Goal: Transaction & Acquisition: Purchase product/service

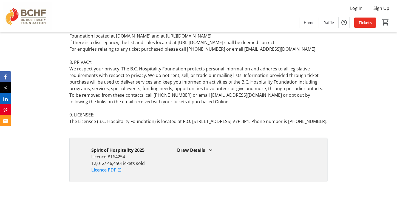
scroll to position [3351, 0]
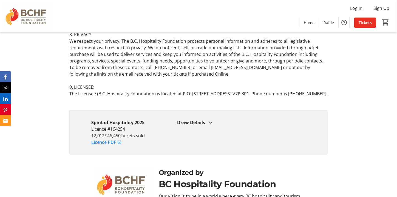
type input "1"
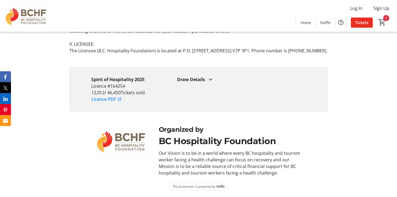
scroll to position [3442, 0]
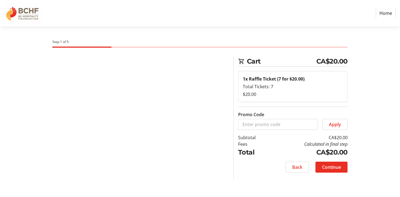
select select "CA"
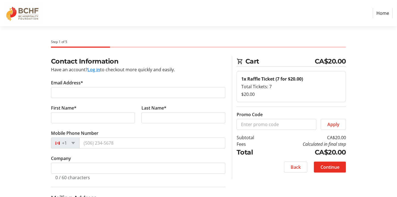
click at [100, 73] on button "Log in" at bounding box center [93, 69] width 13 height 7
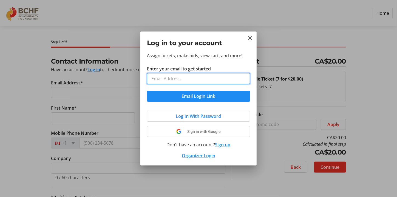
click at [174, 84] on input "Enter your email to get started" at bounding box center [198, 78] width 103 height 11
type input "[EMAIL_ADDRESS][DOMAIN_NAME]"
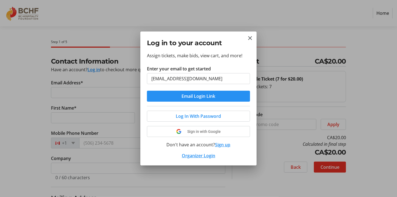
click at [189, 100] on span "Email Login Link" at bounding box center [199, 96] width 34 height 7
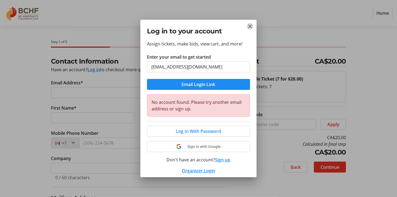
click at [250, 26] on mat-icon "Close" at bounding box center [250, 26] width 7 height 7
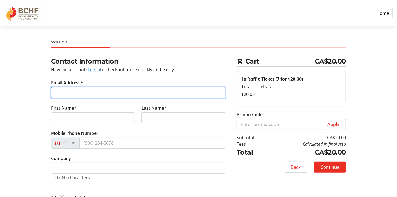
click at [78, 98] on input "Email Address*" at bounding box center [138, 92] width 174 height 11
type input "[EMAIL_ADDRESS][DOMAIN_NAME]"
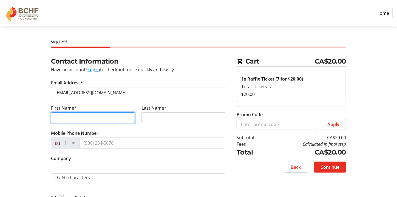
type input "[PERSON_NAME]"
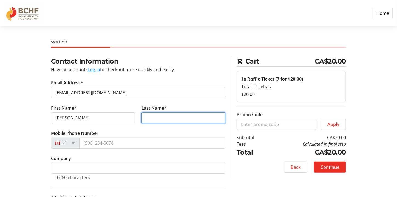
type input "Surtel"
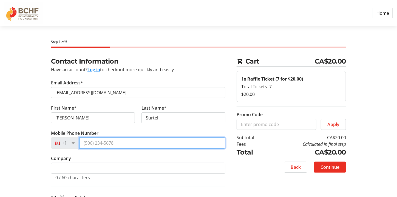
type input "1 (604) 615-030"
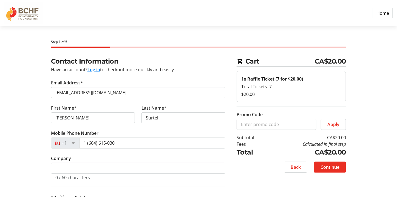
type input "599 Sasquatch Trail Osoyoos B.C. V0H 1V6"
type input "Osoyoos"
type input "V0H 1V6"
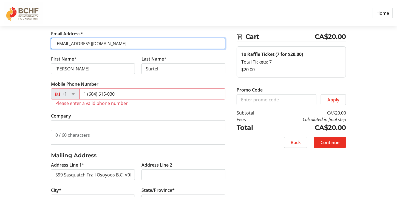
scroll to position [55, 0]
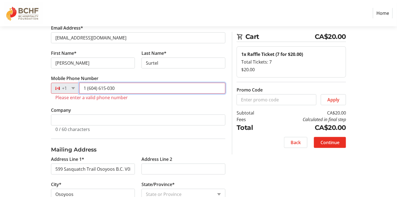
click at [133, 94] on input "1 (604) 615-030" at bounding box center [152, 88] width 146 height 11
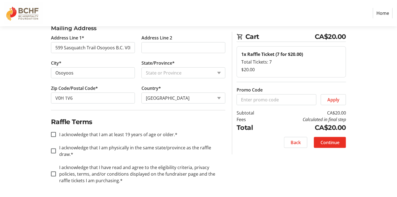
scroll to position [237, 0]
type input "[PHONE_NUMBER]"
click at [56, 135] on input "I acknowledge that I am at least 19 years of age or older.*" at bounding box center [53, 134] width 5 height 5
checkbox input "true"
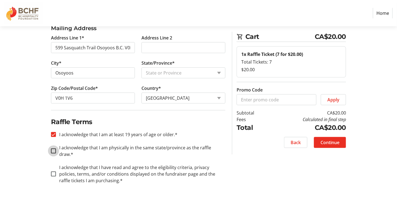
click at [56, 149] on input "I acknowledge that I am physically in the same state/province as the raffle dra…" at bounding box center [53, 151] width 5 height 5
checkbox input "true"
click at [56, 172] on input "I acknowledge that I have read and agree to the eligibility criteria, privacy p…" at bounding box center [53, 174] width 5 height 5
checkbox input "true"
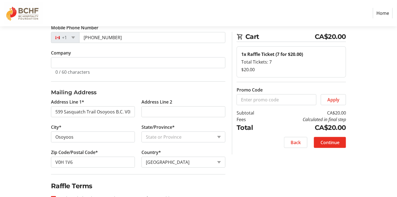
scroll to position [183, 0]
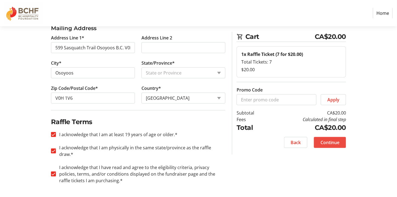
click at [332, 146] on span "Continue" at bounding box center [330, 142] width 19 height 7
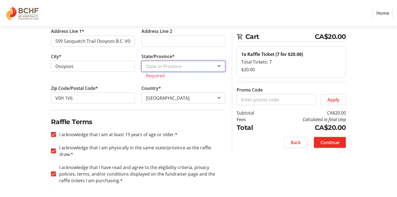
click at [217, 72] on select "State or Province State or Province [GEOGRAPHIC_DATA] [GEOGRAPHIC_DATA] [GEOGRA…" at bounding box center [184, 66] width 84 height 11
select select "BC"
click at [142, 72] on select "State or Province State or Province [GEOGRAPHIC_DATA] [GEOGRAPHIC_DATA] [GEOGRA…" at bounding box center [184, 66] width 84 height 11
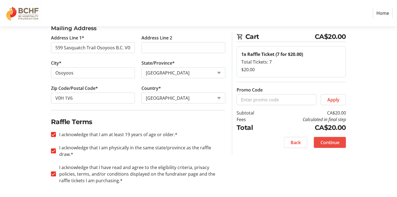
click at [329, 146] on span "Continue" at bounding box center [330, 142] width 19 height 7
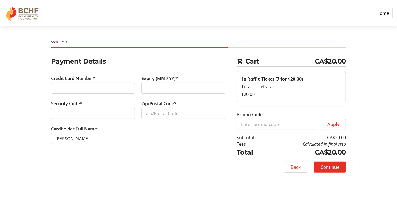
scroll to position [19, 0]
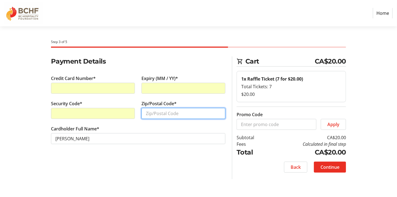
click at [162, 115] on input "Zip/Postal Code*" at bounding box center [184, 113] width 84 height 11
type input "V0H 1V6"
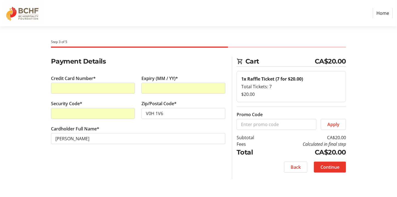
click at [327, 171] on span "Continue" at bounding box center [330, 167] width 19 height 7
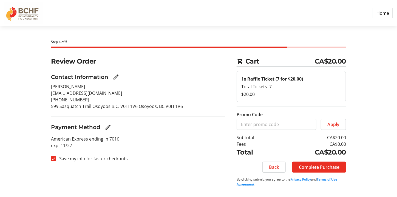
scroll to position [32, 0]
click at [315, 166] on span "Complete Purchase" at bounding box center [319, 167] width 41 height 7
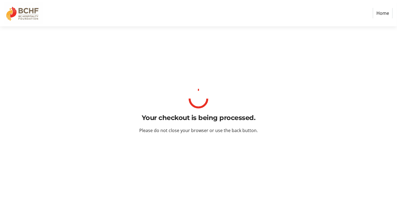
scroll to position [0, 0]
